Goal: Information Seeking & Learning: Learn about a topic

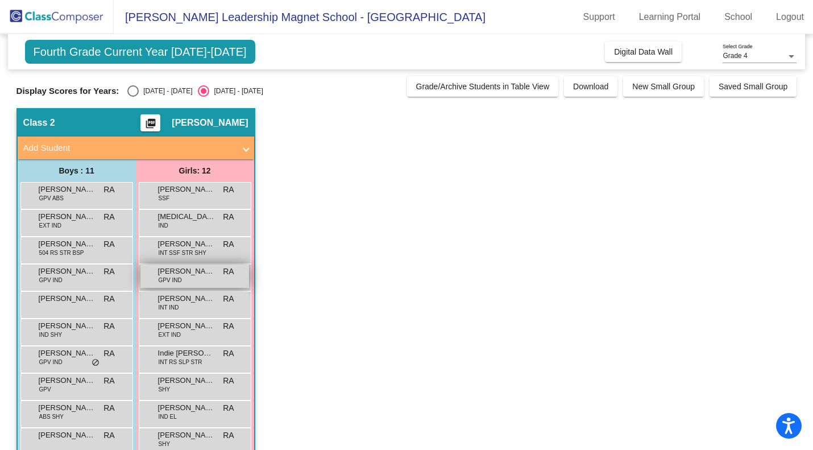
click at [177, 278] on span "GPV IND" at bounding box center [170, 280] width 23 height 9
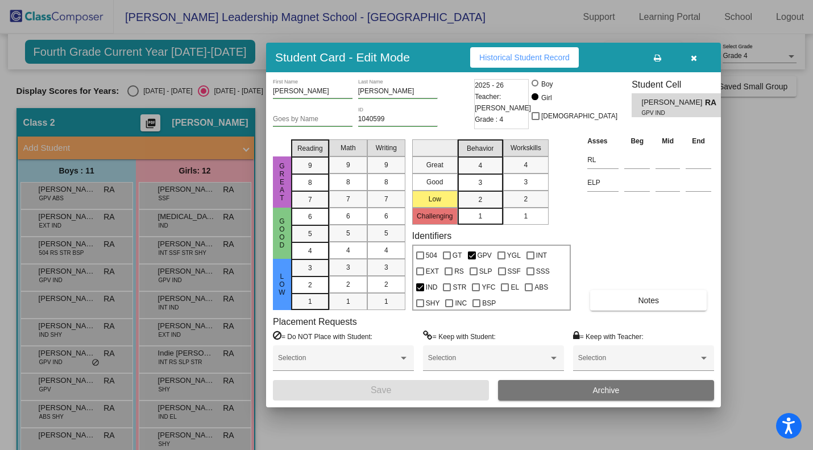
click at [132, 90] on div at bounding box center [406, 225] width 813 height 450
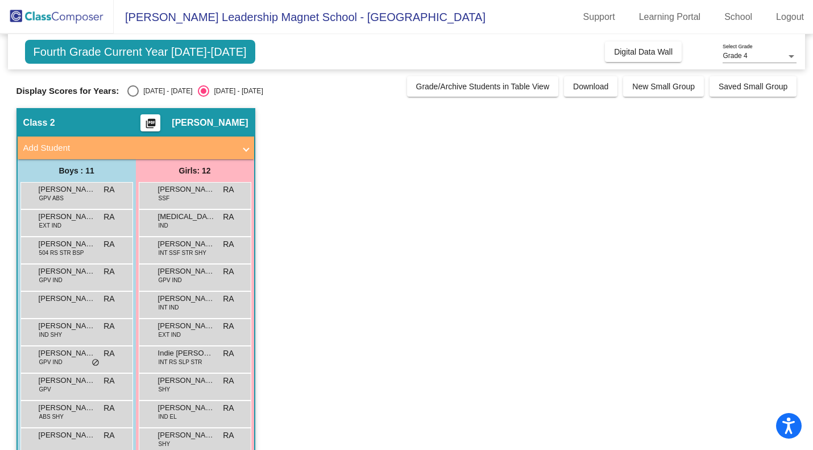
click at [132, 90] on div "Select an option" at bounding box center [132, 90] width 11 height 11
click at [132, 97] on input "[DATE] - [DATE]" at bounding box center [132, 97] width 1 height 1
radio input "true"
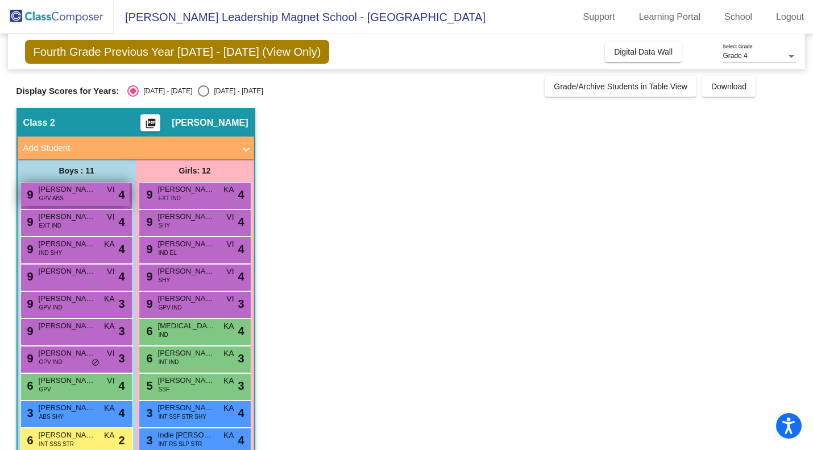
click at [108, 199] on div "9 [PERSON_NAME] GPV ABS VI lock do_not_disturb_alt 4" at bounding box center [75, 193] width 109 height 23
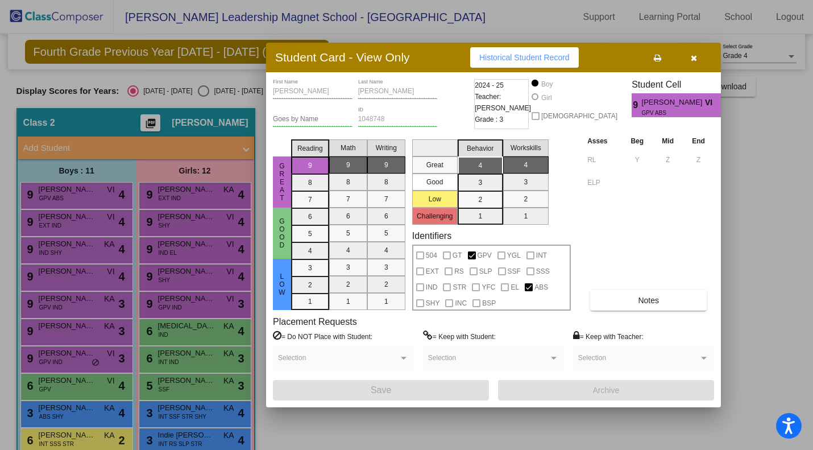
click at [99, 218] on div at bounding box center [406, 225] width 813 height 450
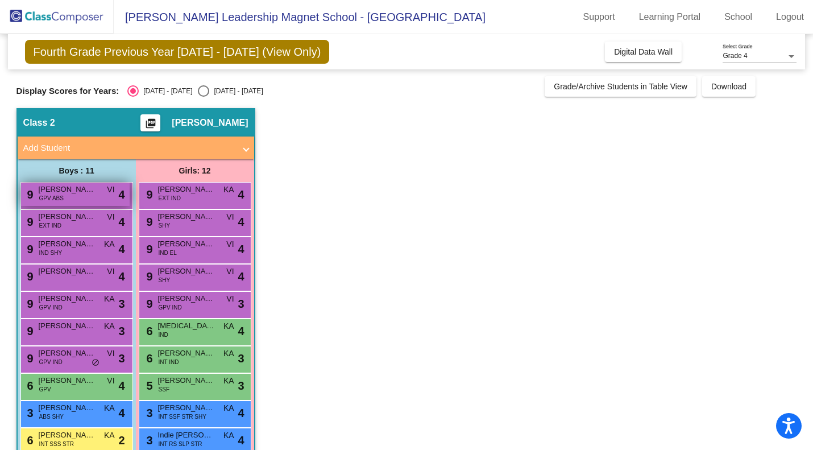
click at [92, 197] on div "9 [PERSON_NAME] GPV ABS VI lock do_not_disturb_alt 4" at bounding box center [75, 193] width 109 height 23
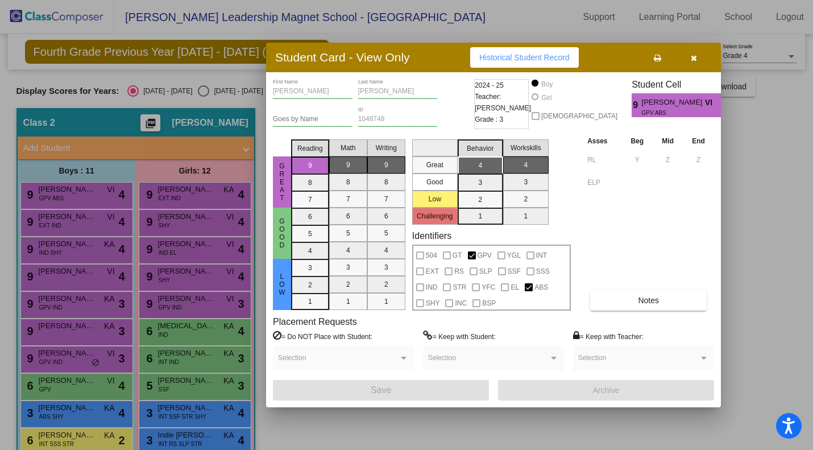
click at [707, 61] on button "button" at bounding box center [693, 57] width 36 height 20
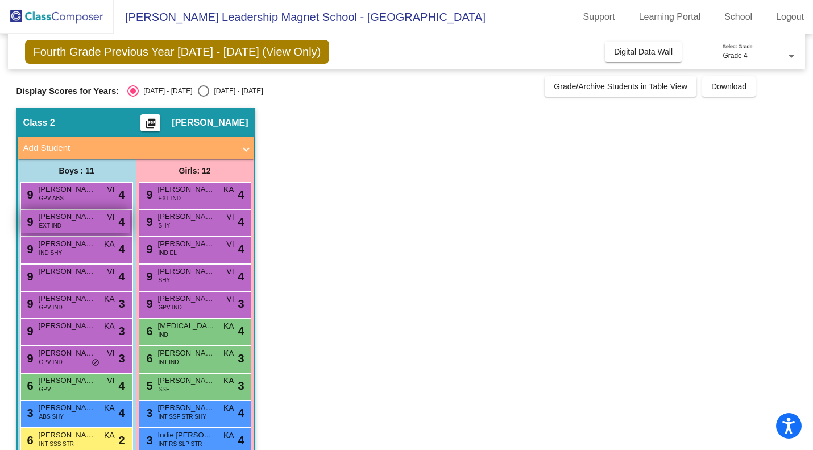
click at [73, 227] on div "9 [PERSON_NAME] EXT IND VI lock do_not_disturb_alt 4" at bounding box center [75, 221] width 109 height 23
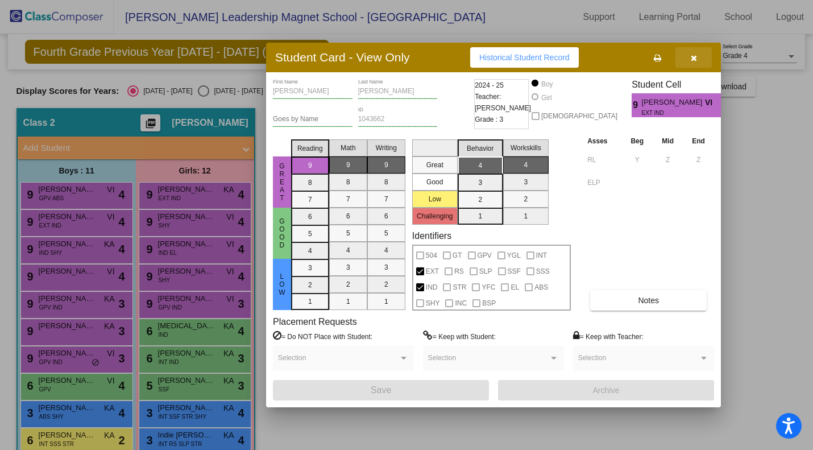
click at [693, 57] on icon "button" at bounding box center [694, 58] width 6 height 8
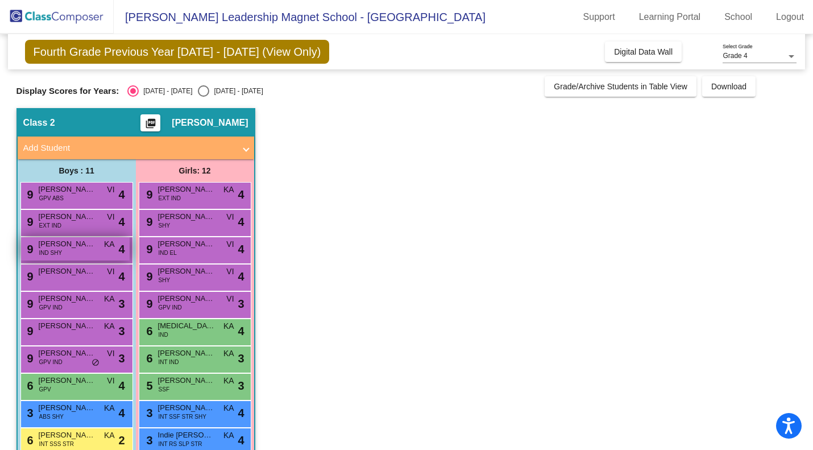
click at [76, 246] on span "[PERSON_NAME]" at bounding box center [67, 243] width 57 height 11
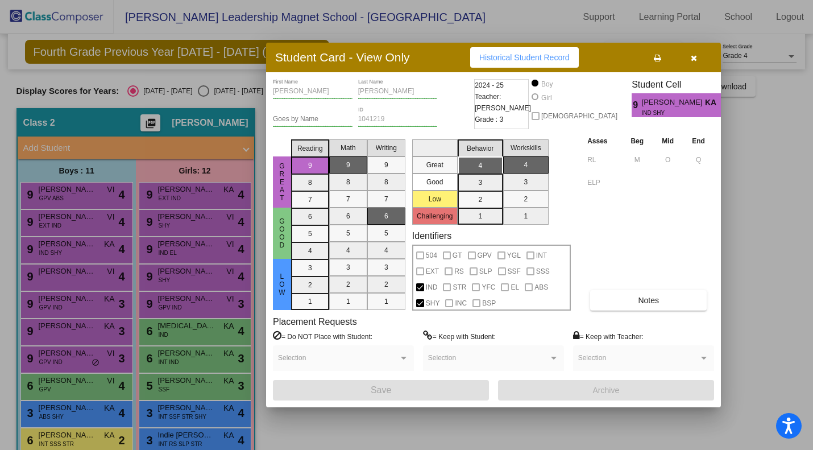
click at [697, 49] on button "button" at bounding box center [693, 57] width 36 height 20
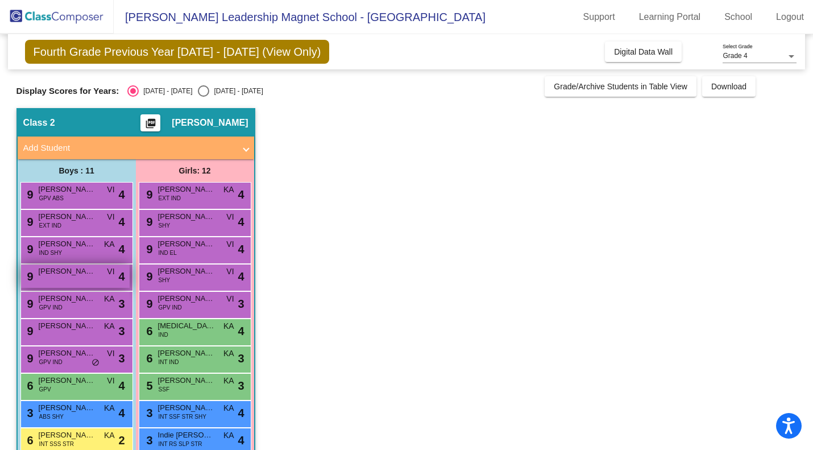
click at [86, 278] on div "9 [PERSON_NAME] VI lock do_not_disturb_alt 4" at bounding box center [75, 275] width 109 height 23
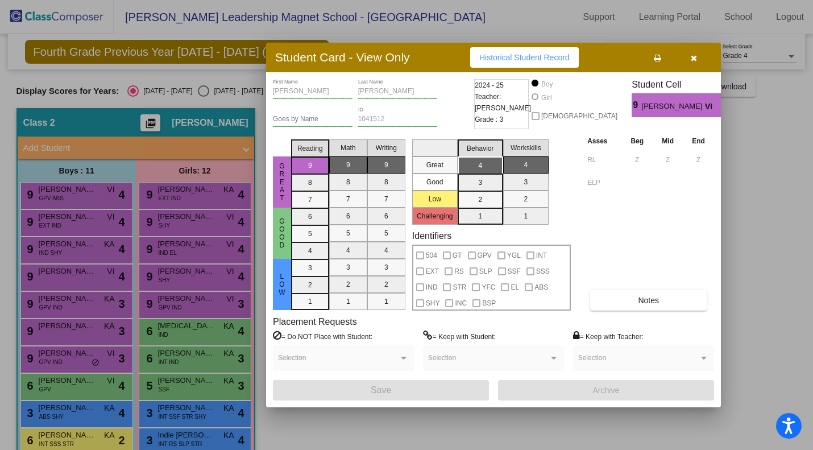
click at [691, 58] on icon "button" at bounding box center [694, 58] width 6 height 8
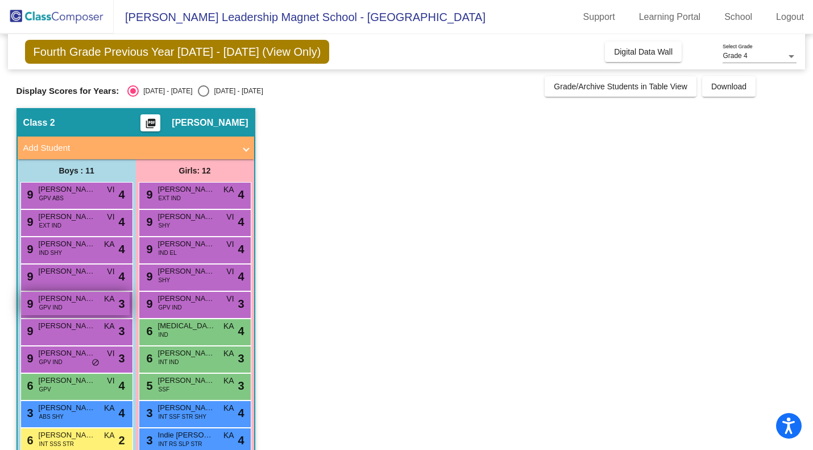
click at [102, 298] on div "9 [PERSON_NAME] GPV IND KA lock do_not_disturb_alt 3" at bounding box center [75, 303] width 109 height 23
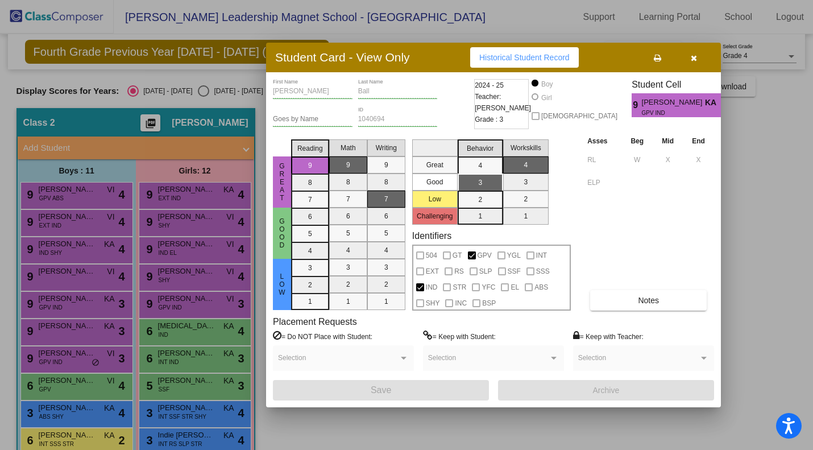
click at [701, 51] on button "button" at bounding box center [693, 57] width 36 height 20
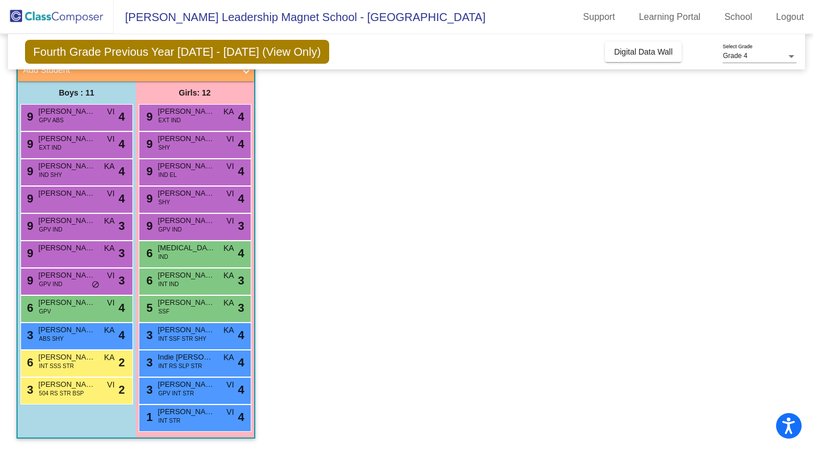
scroll to position [73, 0]
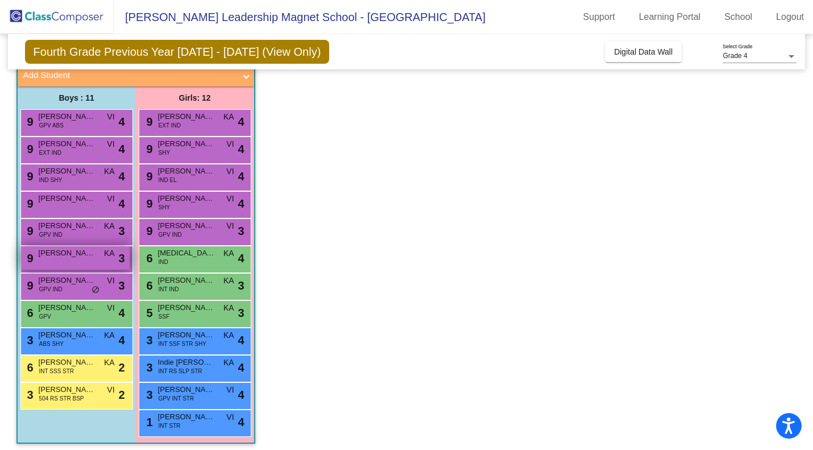
click at [102, 260] on div "9 [PERSON_NAME] KA lock do_not_disturb_alt 3" at bounding box center [75, 257] width 109 height 23
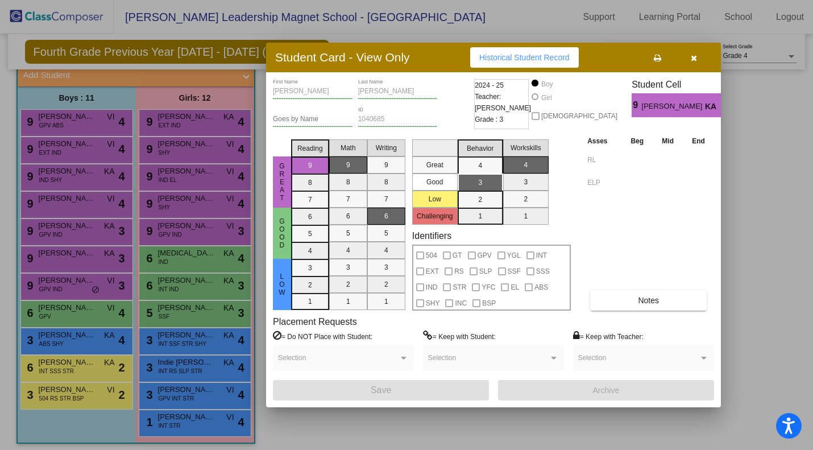
click at [793, 198] on div at bounding box center [406, 225] width 813 height 450
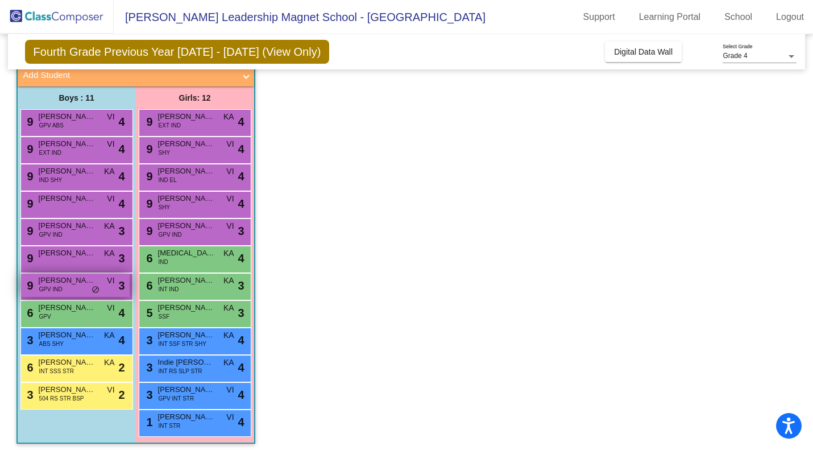
click at [95, 289] on span "do_not_disturb_alt" at bounding box center [96, 289] width 8 height 9
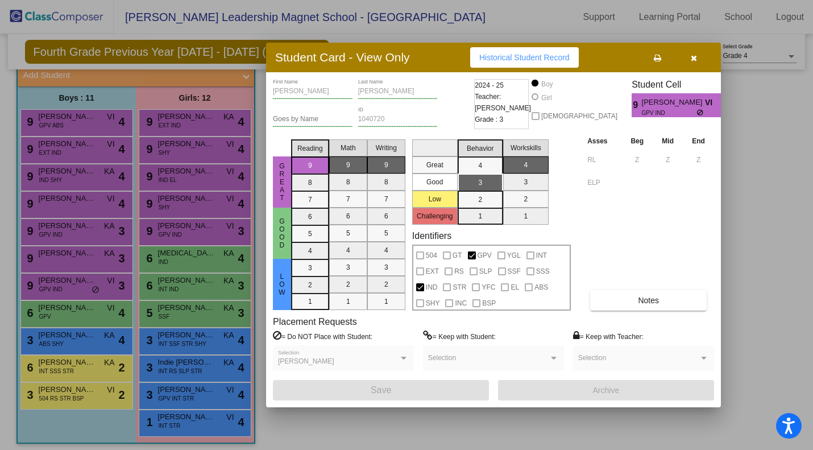
click at [700, 65] on button "button" at bounding box center [693, 57] width 36 height 20
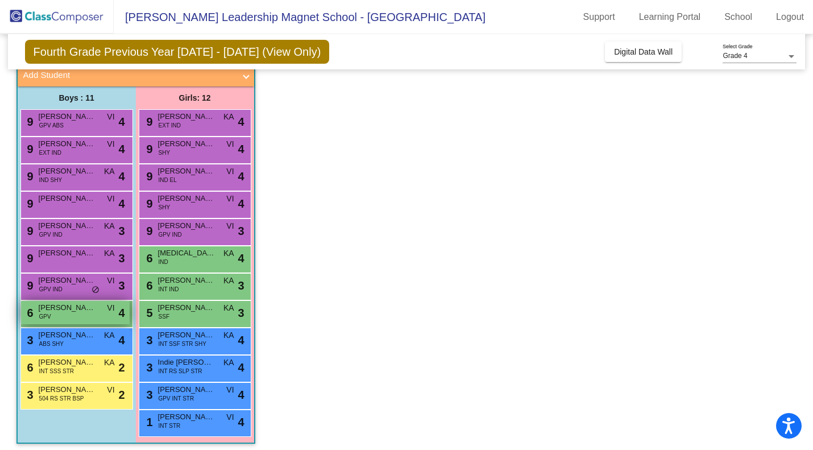
click at [107, 311] on span "VI" at bounding box center [110, 308] width 7 height 12
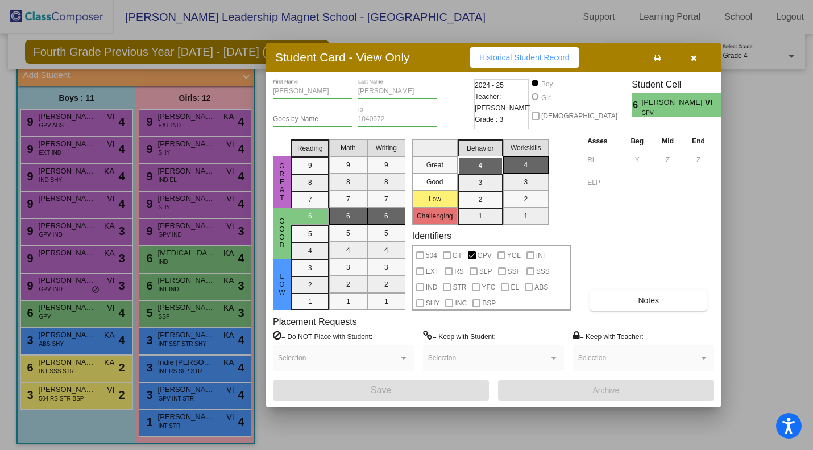
click at [691, 61] on icon "button" at bounding box center [694, 58] width 6 height 8
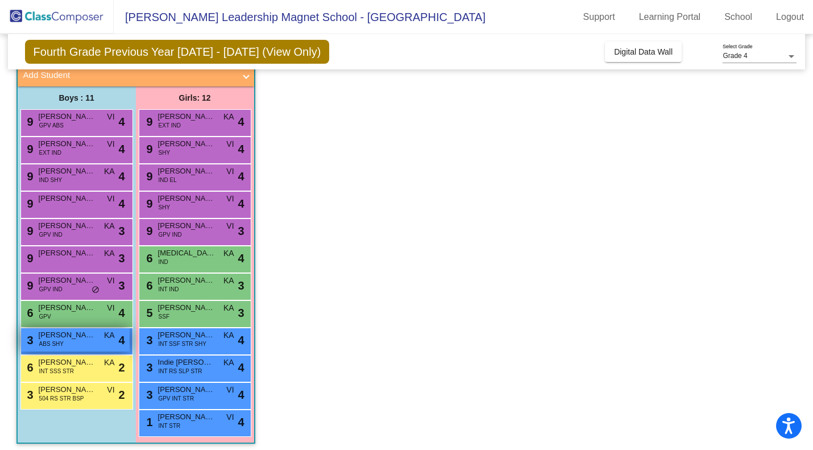
click at [92, 348] on div "3 [PERSON_NAME] ABS SHY KA lock do_not_disturb_alt 4" at bounding box center [75, 339] width 109 height 23
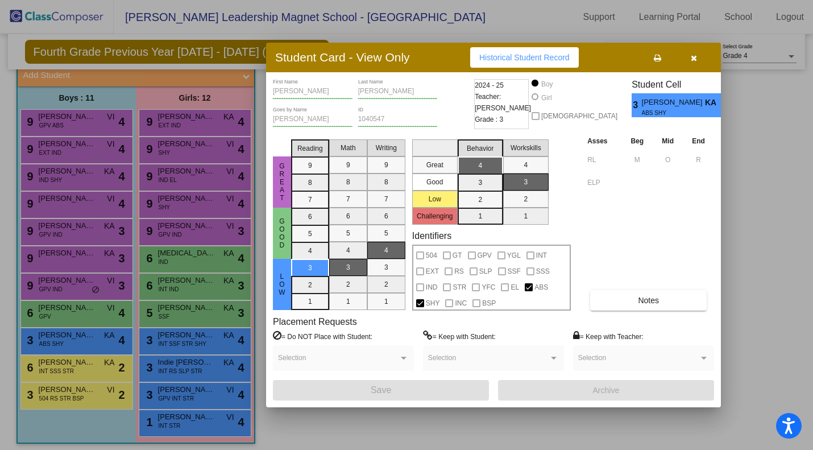
click at [697, 64] on button "button" at bounding box center [693, 57] width 36 height 20
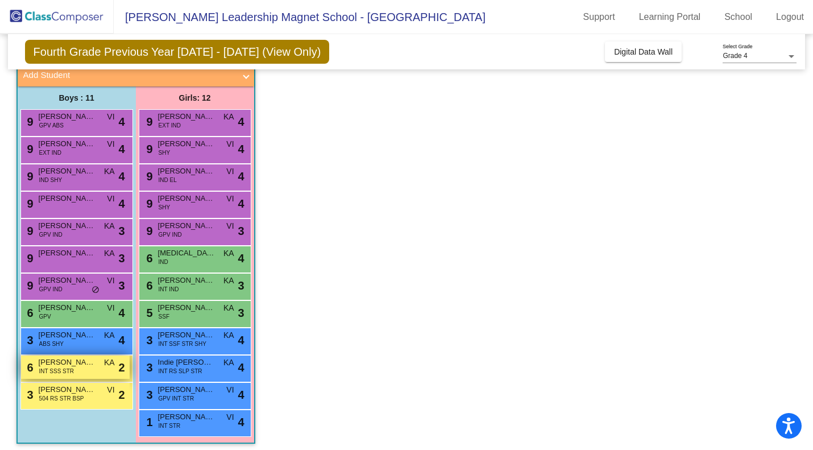
click at [85, 365] on span "[PERSON_NAME]" at bounding box center [67, 361] width 57 height 11
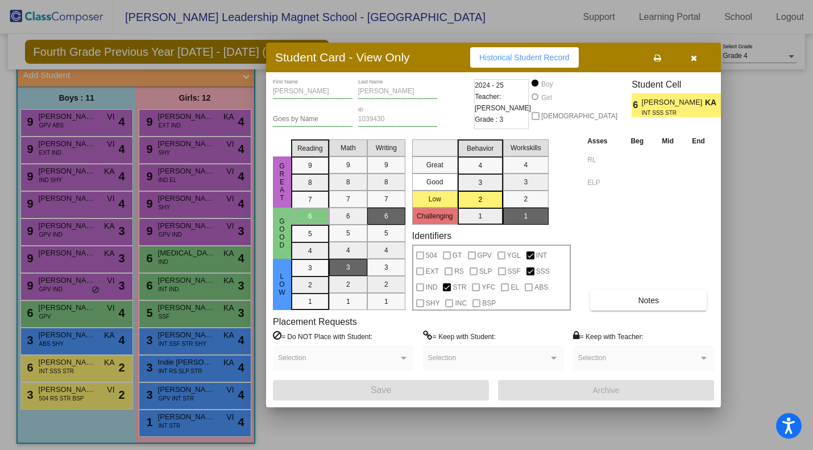
click at [693, 57] on icon "button" at bounding box center [694, 58] width 6 height 8
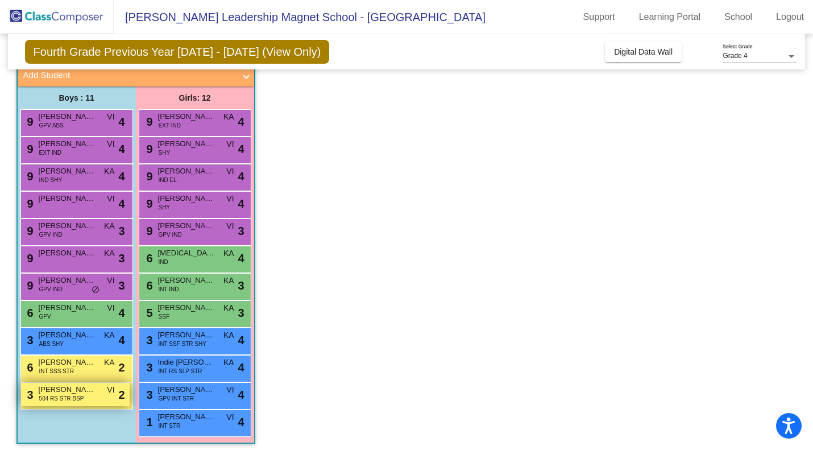
click at [95, 402] on div "3 [PERSON_NAME] 504 RS STR BSP VI lock do_not_disturb_alt 2" at bounding box center [75, 394] width 109 height 23
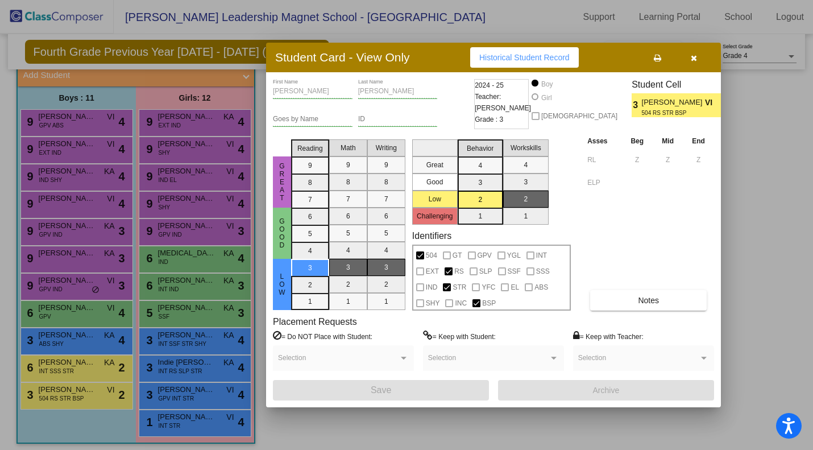
click at [701, 61] on button "button" at bounding box center [693, 57] width 36 height 20
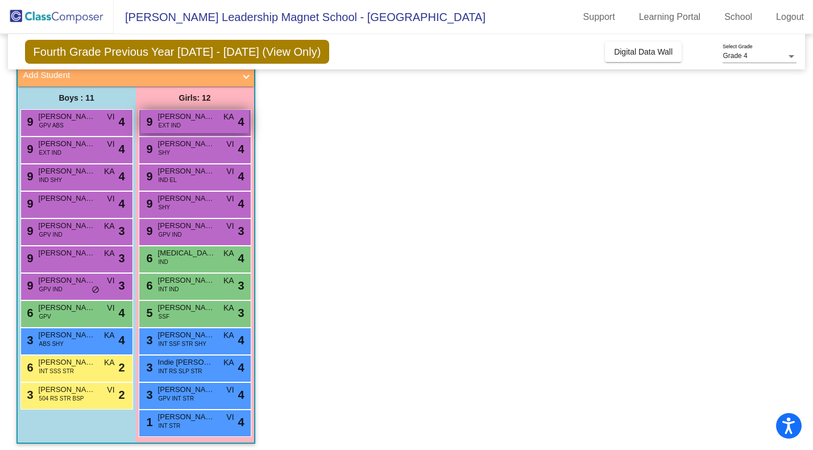
click at [207, 131] on div "9 [PERSON_NAME] EXT IND KA lock do_not_disturb_alt 4" at bounding box center [194, 121] width 109 height 23
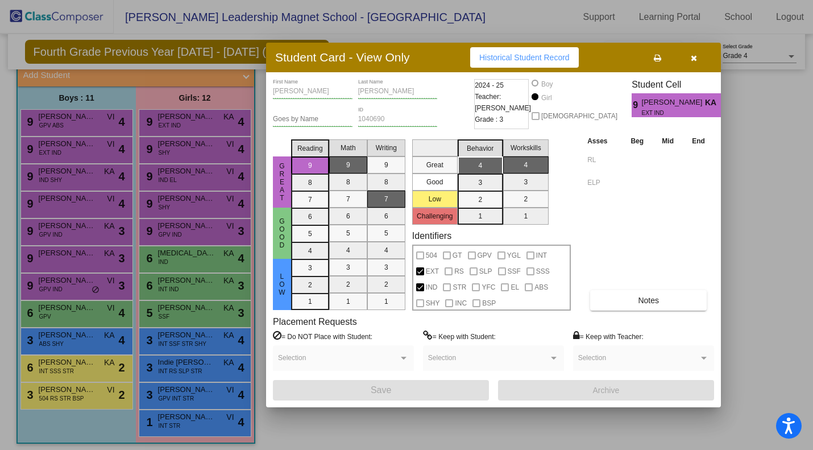
click at [697, 63] on button "button" at bounding box center [693, 57] width 36 height 20
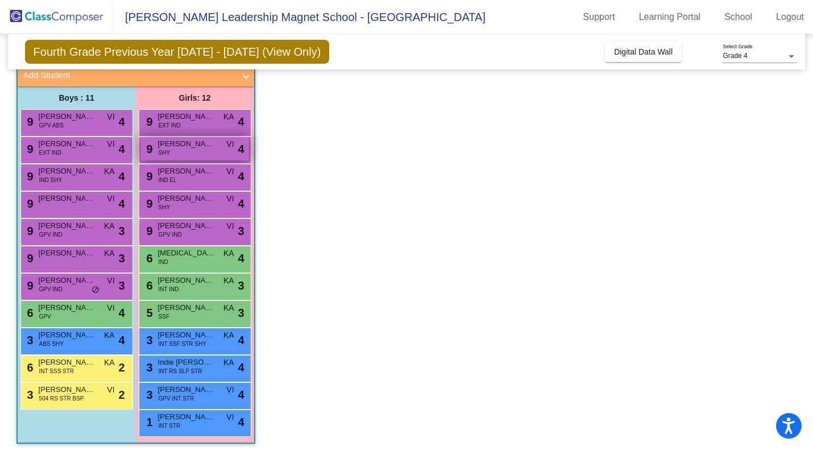
click at [209, 156] on div "9 [PERSON_NAME] SHY VI lock do_not_disturb_alt 4" at bounding box center [194, 148] width 109 height 23
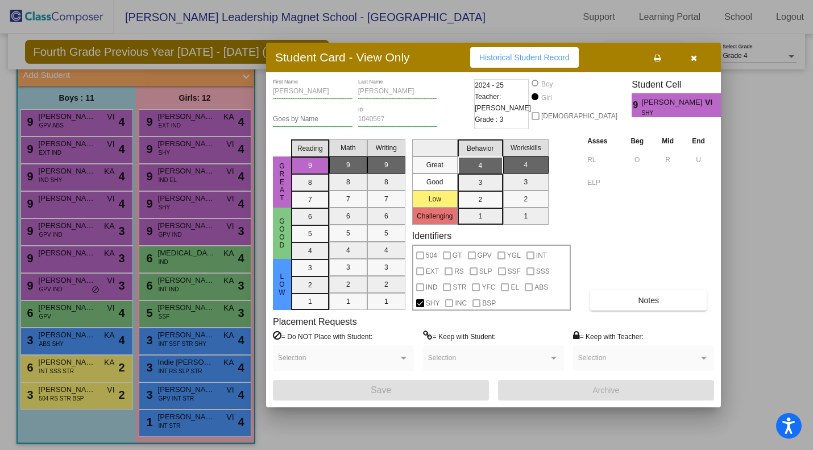
click at [693, 59] on icon "button" at bounding box center [694, 58] width 6 height 8
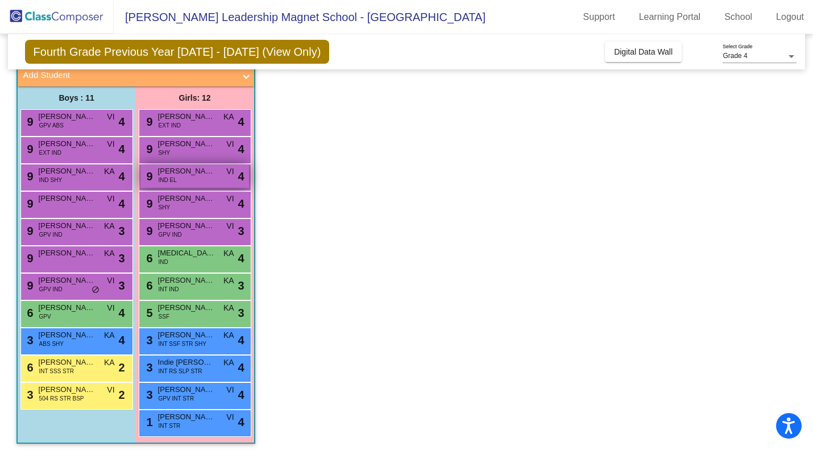
click at [231, 182] on div "9 [PERSON_NAME] IND EL VI lock do_not_disturb_alt 4" at bounding box center [194, 175] width 109 height 23
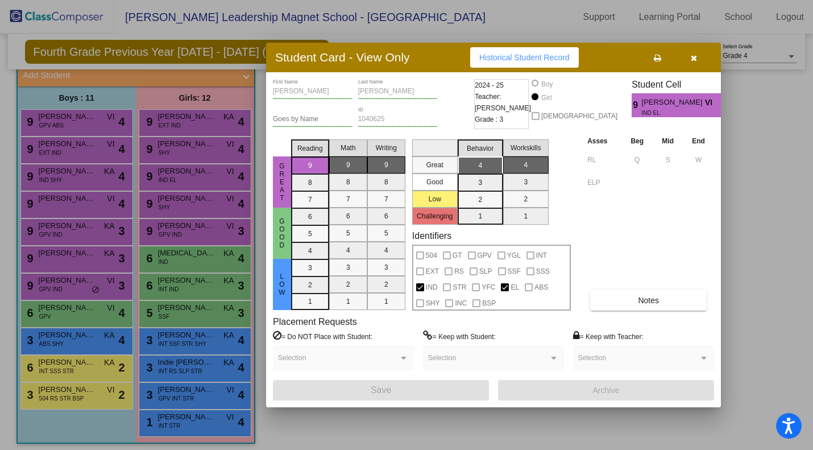
click at [703, 65] on button "button" at bounding box center [693, 57] width 36 height 20
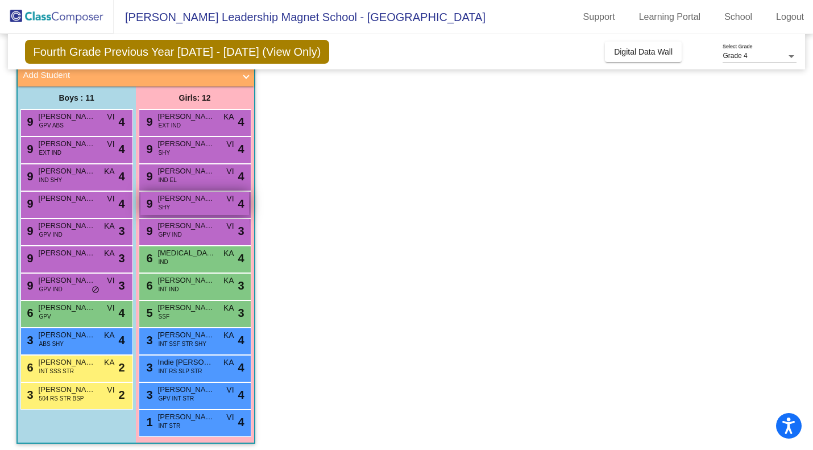
click at [217, 208] on div "9 [PERSON_NAME] SHY VI lock do_not_disturb_alt 4" at bounding box center [194, 203] width 109 height 23
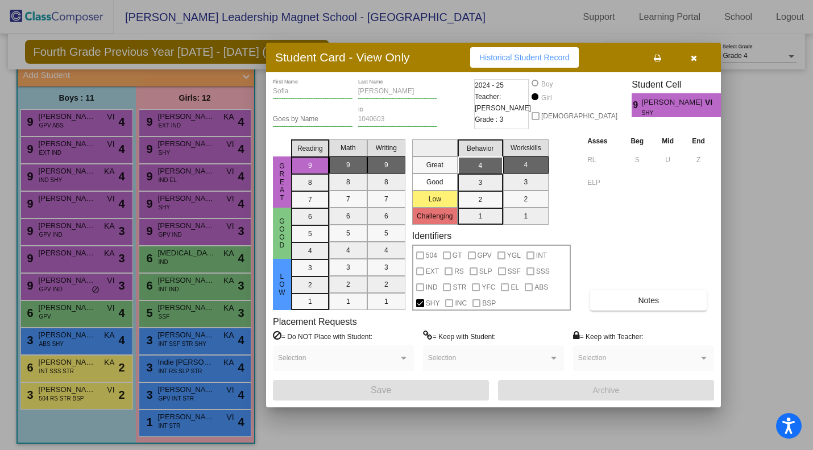
click at [699, 64] on button "button" at bounding box center [693, 57] width 36 height 20
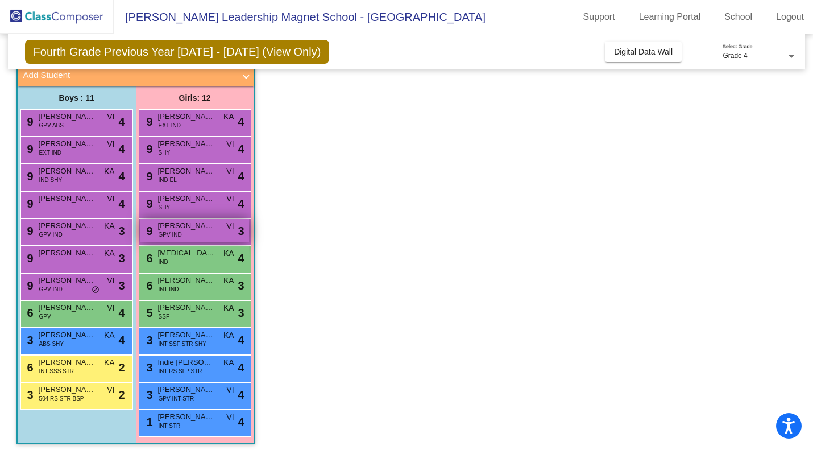
click at [228, 227] on span "VI" at bounding box center [229, 226] width 7 height 12
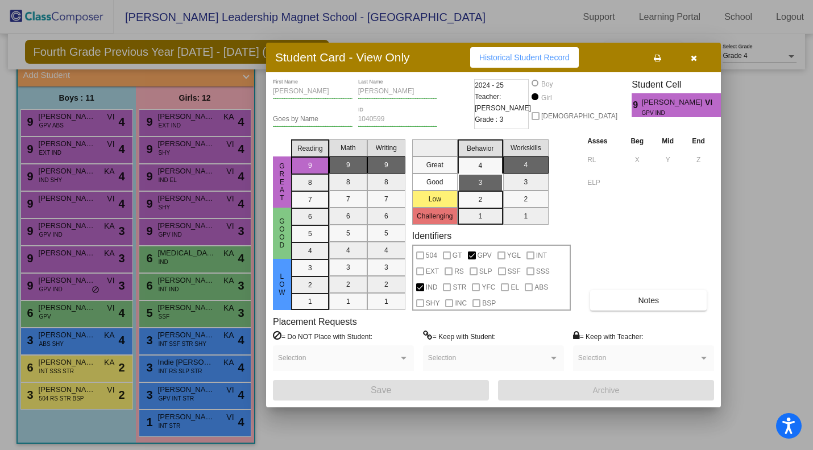
click at [693, 57] on icon "button" at bounding box center [694, 58] width 6 height 8
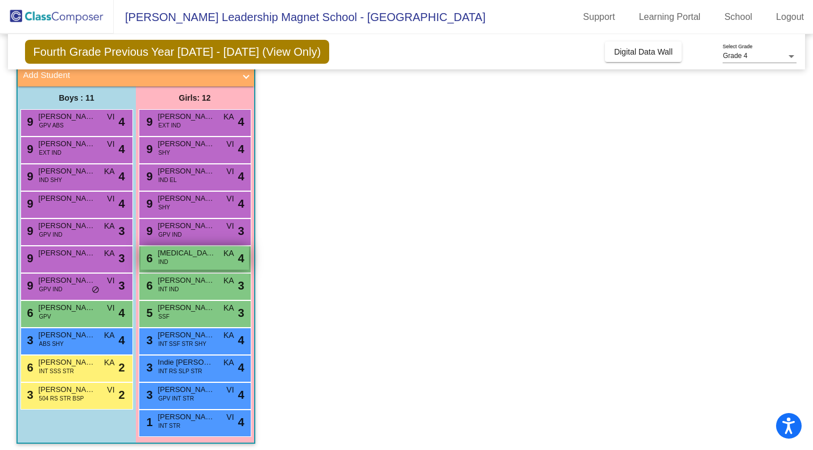
click at [192, 263] on div "6 [MEDICAL_DATA][PERSON_NAME] IND KA lock do_not_disturb_alt 4" at bounding box center [194, 257] width 109 height 23
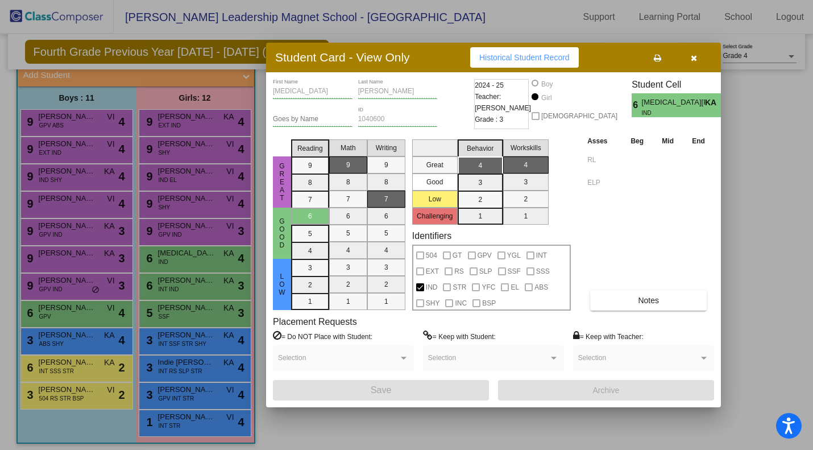
click at [698, 65] on button "button" at bounding box center [693, 57] width 36 height 20
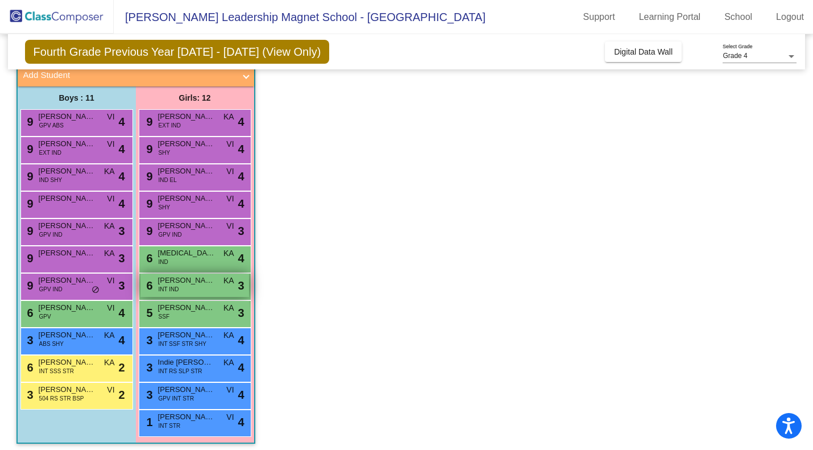
click at [224, 291] on div "6 [PERSON_NAME] INT IND KA lock do_not_disturb_alt 3" at bounding box center [194, 284] width 109 height 23
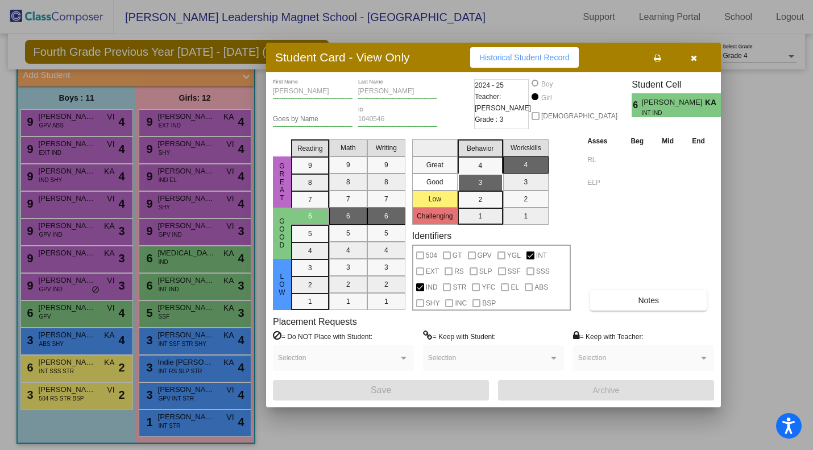
click at [705, 60] on button "button" at bounding box center [693, 57] width 36 height 20
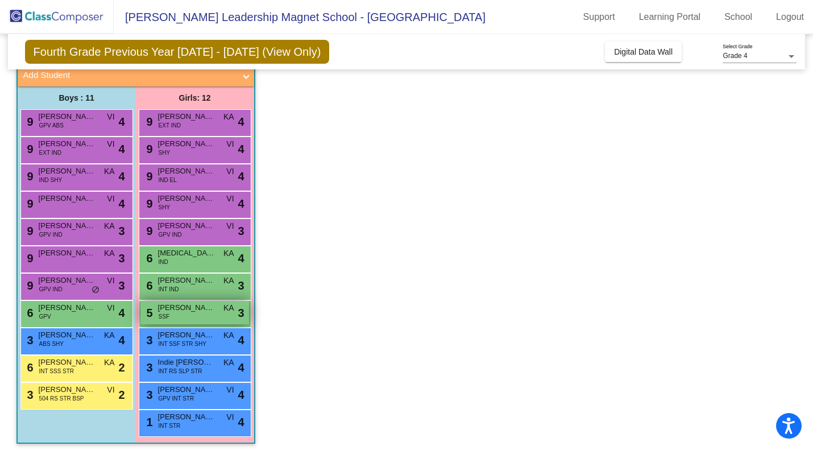
click at [226, 314] on div "5 [PERSON_NAME] SSF KA lock do_not_disturb_alt 3" at bounding box center [194, 312] width 109 height 23
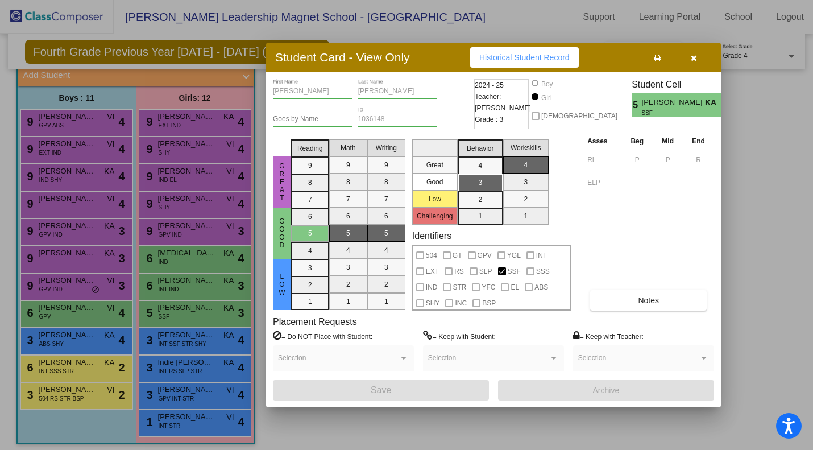
click at [693, 59] on icon "button" at bounding box center [694, 58] width 6 height 8
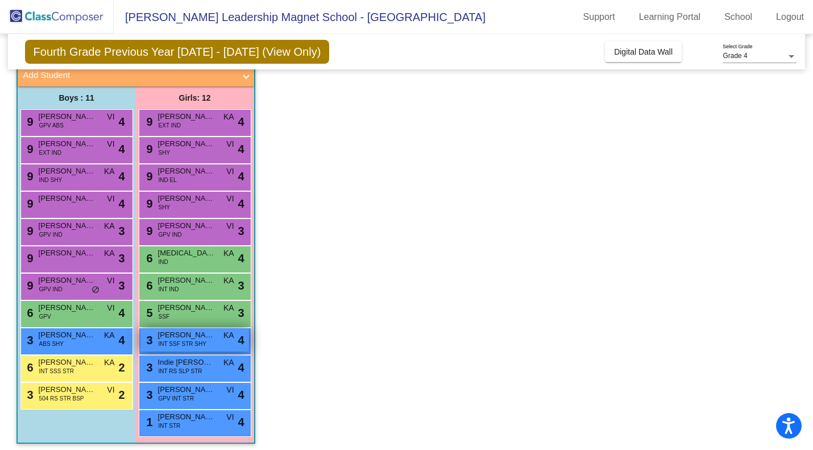
click at [221, 347] on div "3 [PERSON_NAME] INT SSF STR SHY KA lock do_not_disturb_alt 4" at bounding box center [194, 339] width 109 height 23
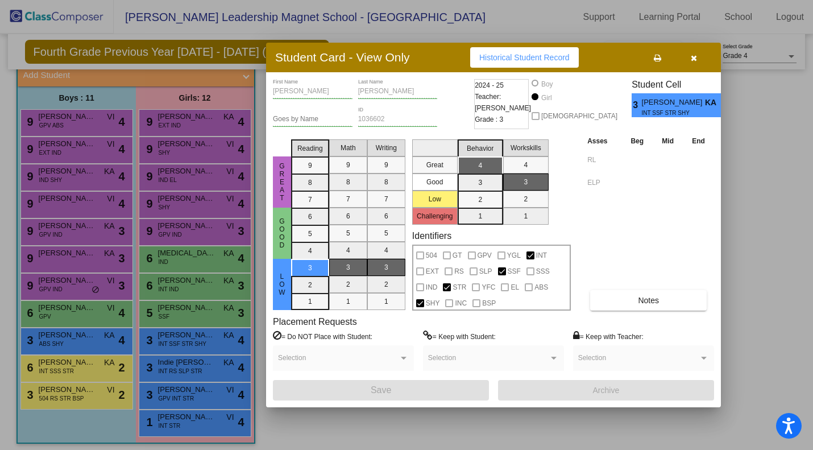
click at [703, 63] on button "button" at bounding box center [693, 57] width 36 height 20
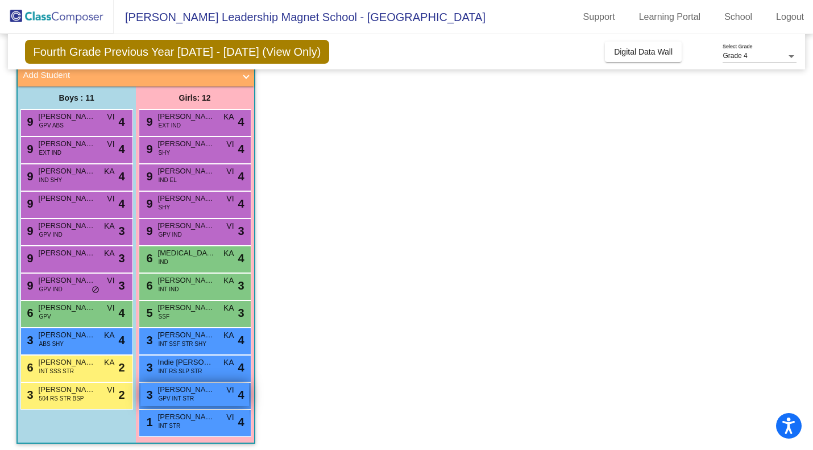
click at [202, 387] on span "[PERSON_NAME]" at bounding box center [186, 389] width 57 height 11
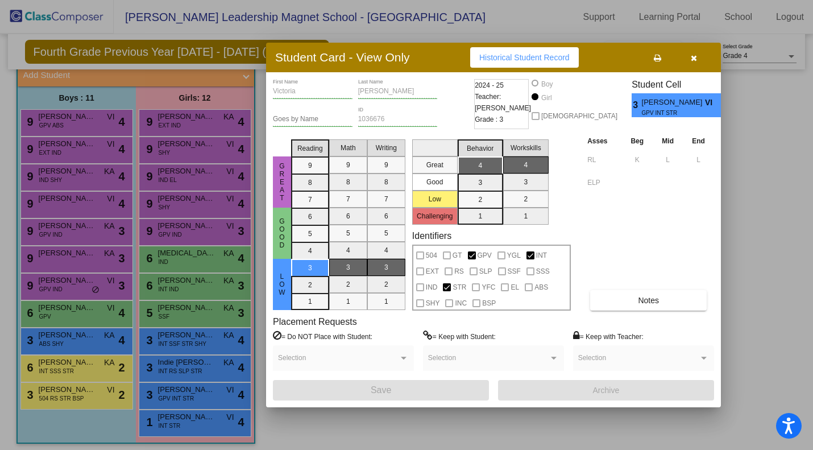
click at [697, 64] on button "button" at bounding box center [693, 57] width 36 height 20
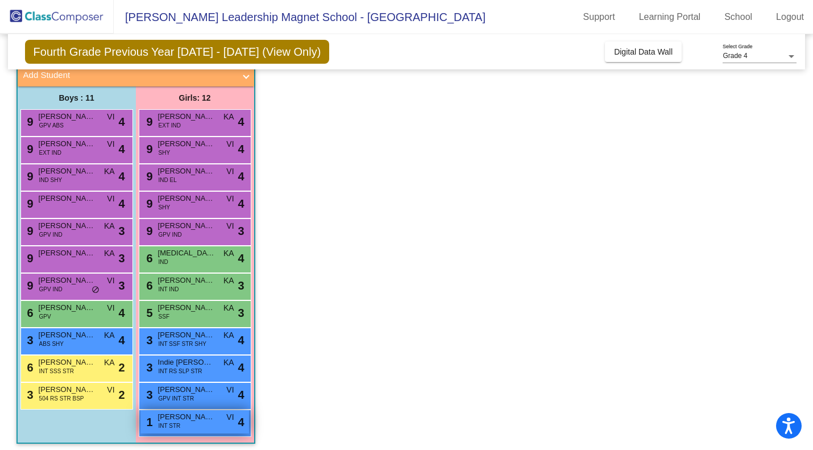
click at [216, 429] on div "1 [PERSON_NAME] INT STR VI lock do_not_disturb_alt 4" at bounding box center [194, 421] width 109 height 23
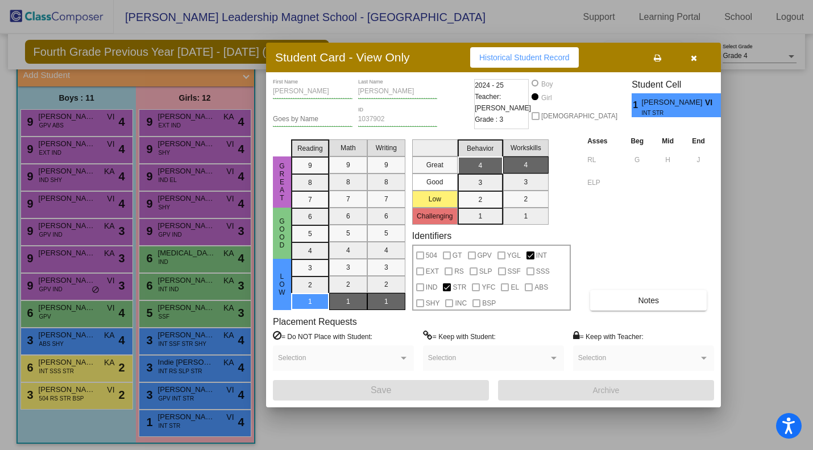
click at [692, 65] on button "button" at bounding box center [693, 57] width 36 height 20
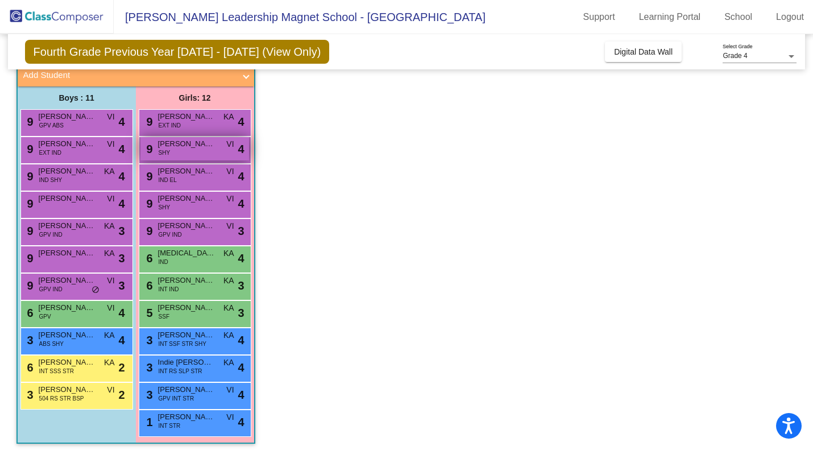
click at [219, 158] on div "9 [PERSON_NAME] SHY VI lock do_not_disturb_alt 4" at bounding box center [194, 148] width 109 height 23
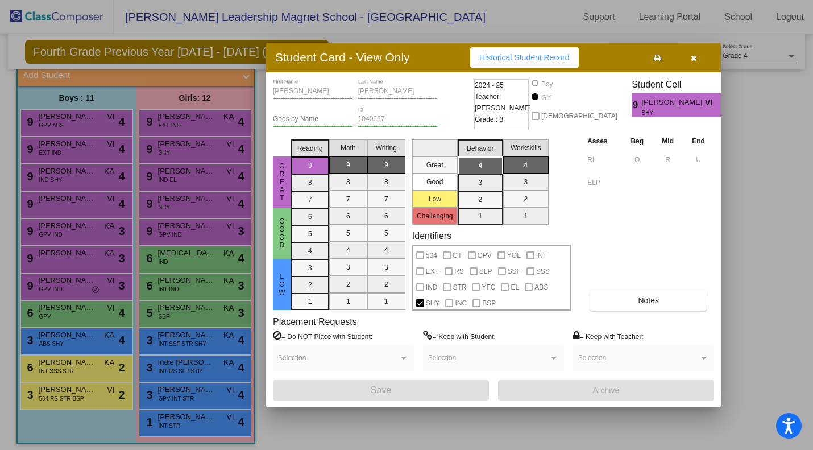
click at [693, 57] on icon "button" at bounding box center [694, 58] width 6 height 8
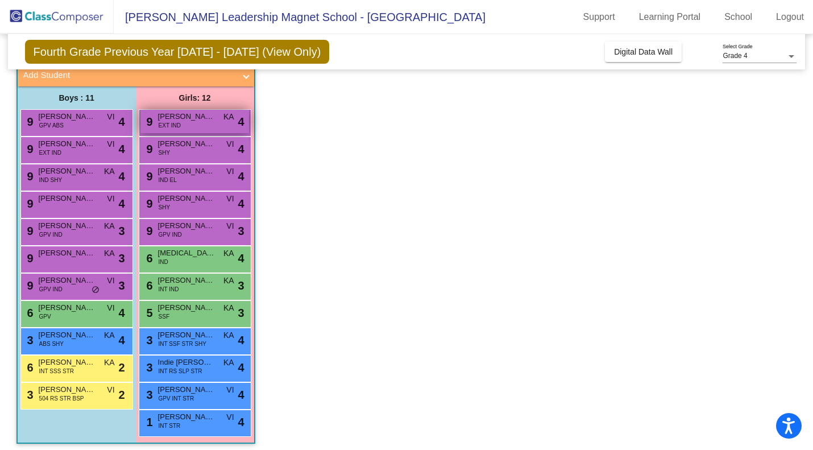
click at [243, 125] on span "4" at bounding box center [241, 121] width 6 height 17
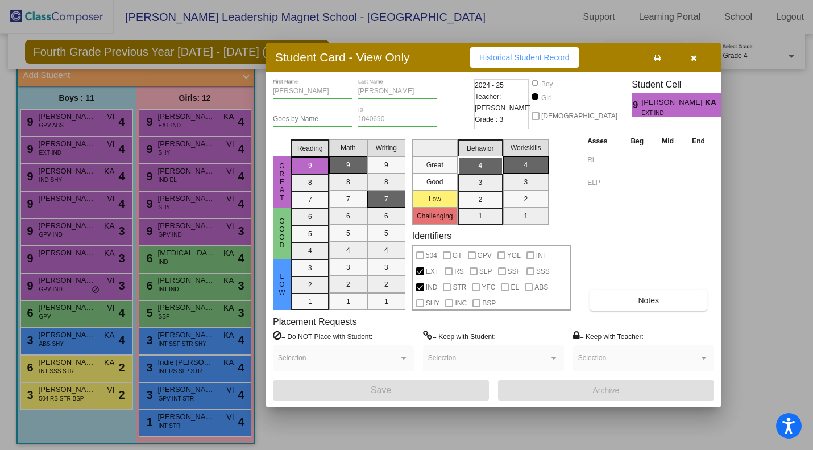
click at [701, 63] on button "button" at bounding box center [693, 57] width 36 height 20
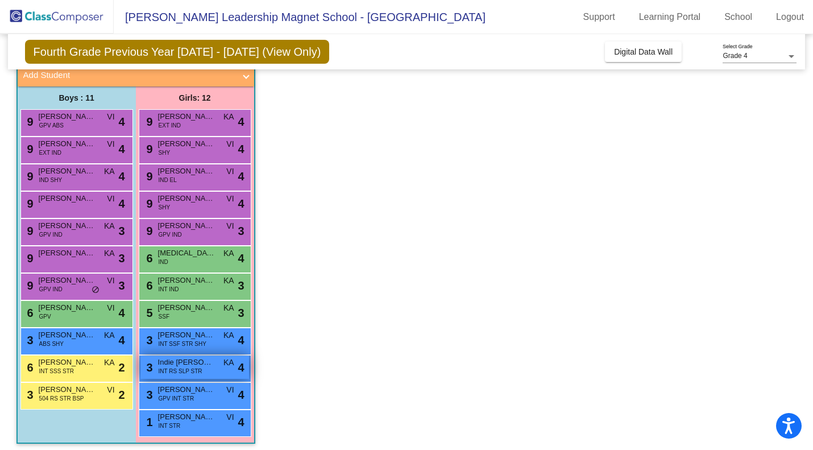
click at [182, 371] on span "INT RS SLP STR" at bounding box center [181, 371] width 44 height 9
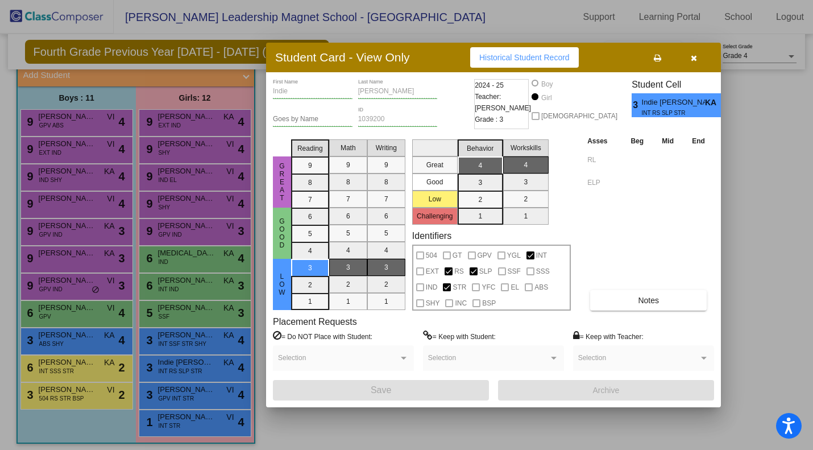
click at [693, 59] on icon "button" at bounding box center [694, 58] width 6 height 8
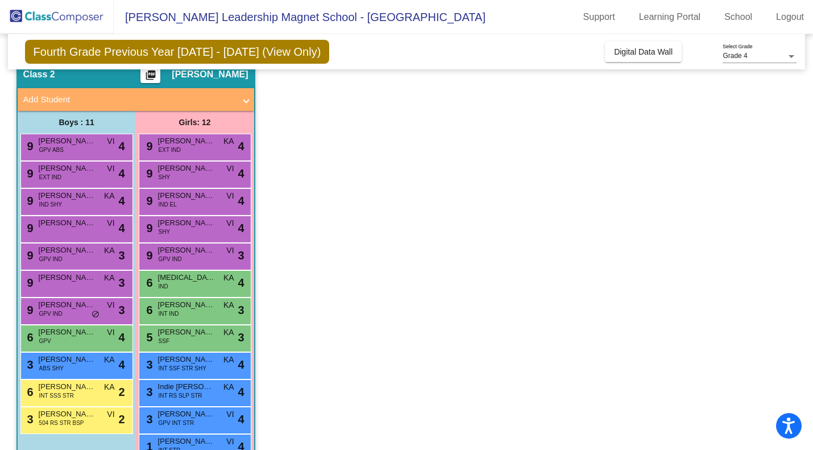
scroll to position [78, 0]
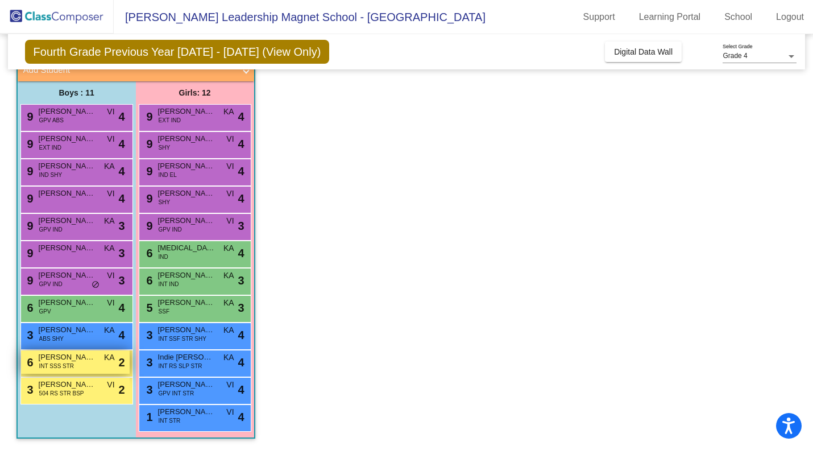
click at [97, 356] on div "6 [PERSON_NAME] INT SSS STR KA lock do_not_disturb_alt 2" at bounding box center [75, 361] width 109 height 23
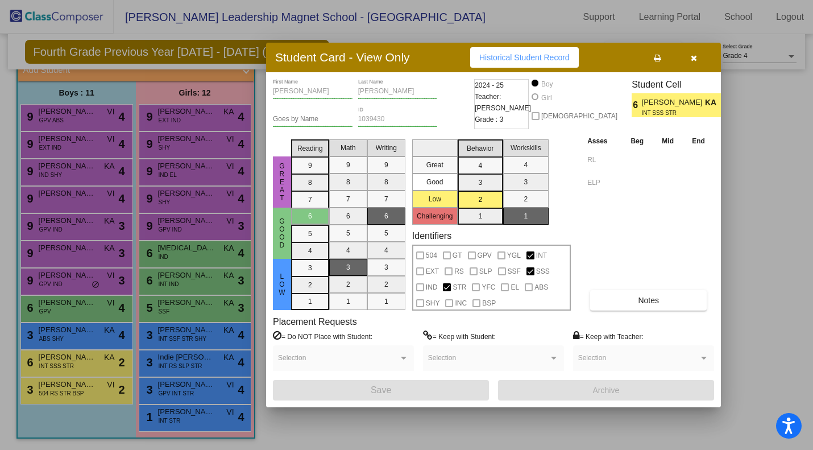
click at [89, 389] on div at bounding box center [406, 225] width 813 height 450
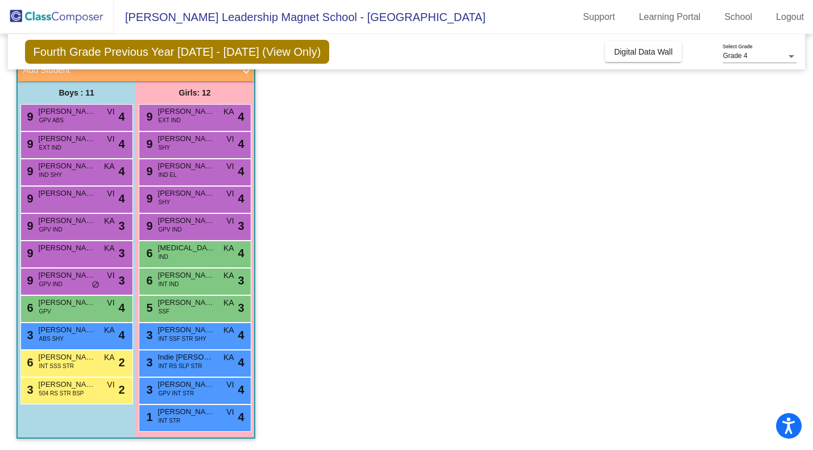
click at [89, 389] on span "[PERSON_NAME]" at bounding box center [67, 384] width 57 height 11
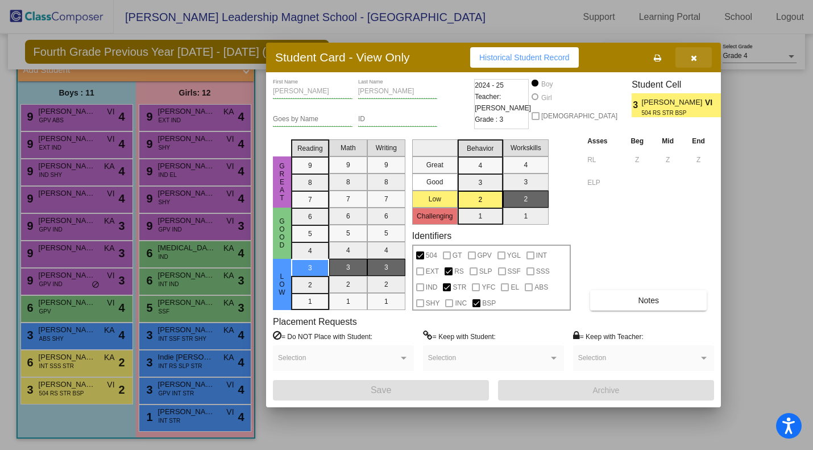
click at [693, 53] on span "button" at bounding box center [694, 57] width 6 height 9
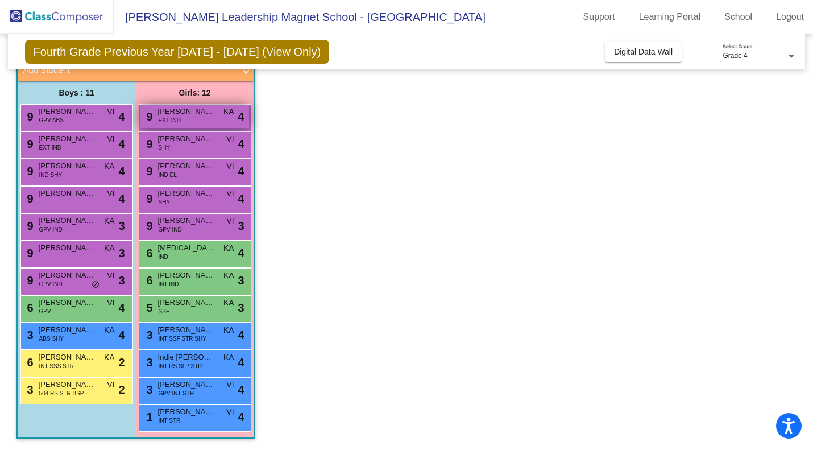
click at [189, 124] on div "9 [PERSON_NAME] EXT IND KA lock do_not_disturb_alt 4" at bounding box center [194, 116] width 109 height 23
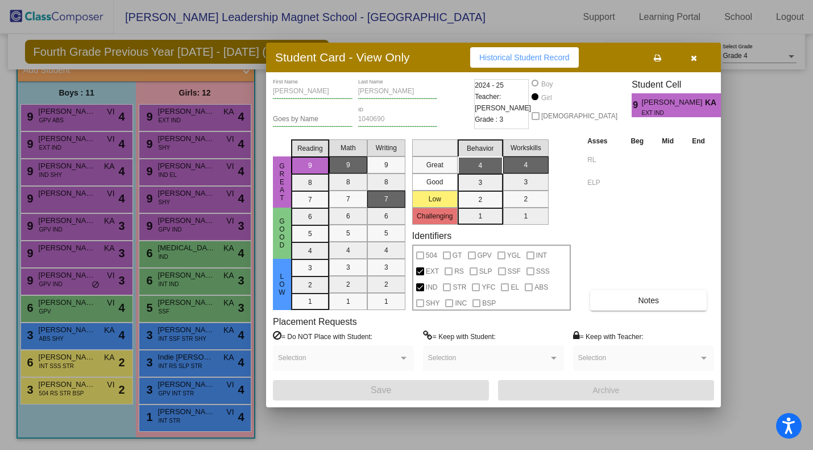
click at [696, 57] on icon "button" at bounding box center [694, 58] width 6 height 8
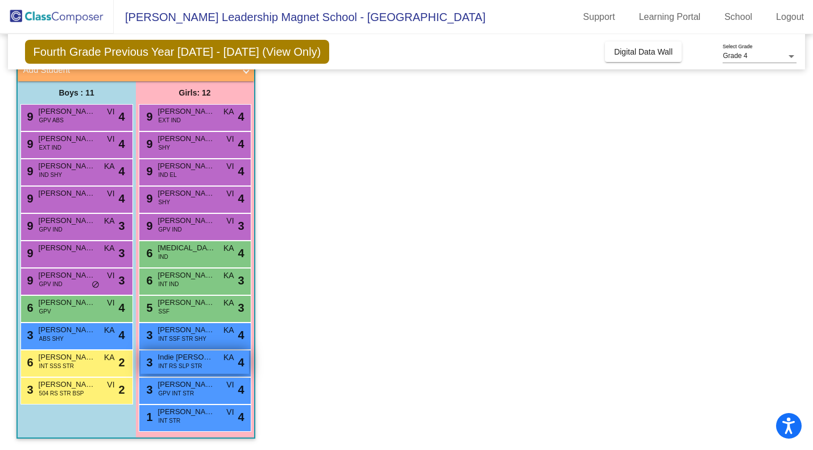
click at [186, 364] on span "INT RS SLP STR" at bounding box center [181, 365] width 44 height 9
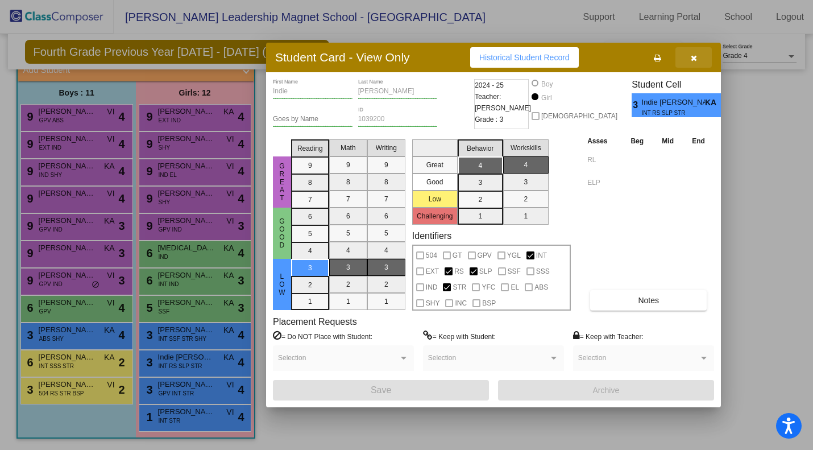
click at [695, 56] on icon "button" at bounding box center [694, 58] width 6 height 8
